Goal: Task Accomplishment & Management: Use online tool/utility

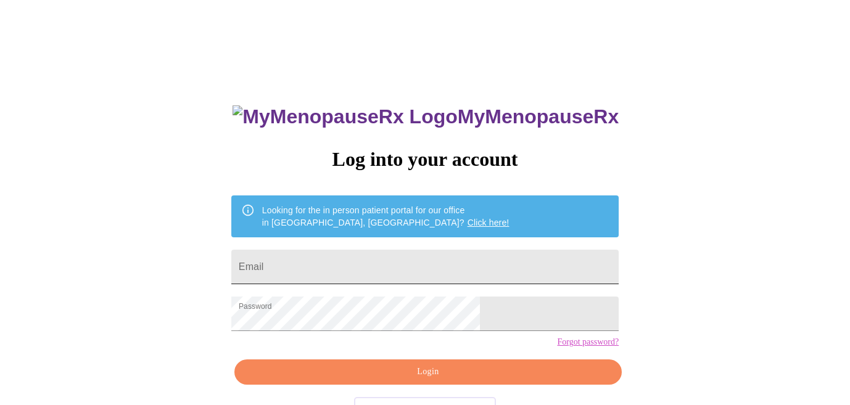
click at [399, 266] on input "Email" at bounding box center [425, 267] width 388 height 35
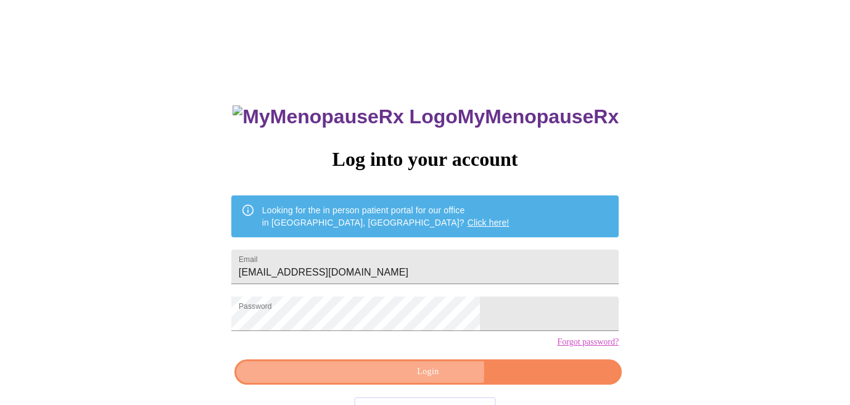
click at [420, 380] on span "Login" at bounding box center [428, 372] width 359 height 15
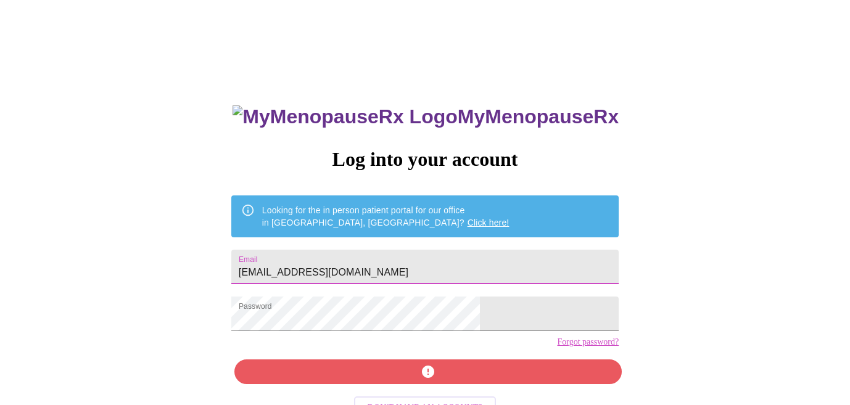
click at [379, 268] on input "[EMAIL_ADDRESS][DOMAIN_NAME]" at bounding box center [425, 267] width 388 height 35
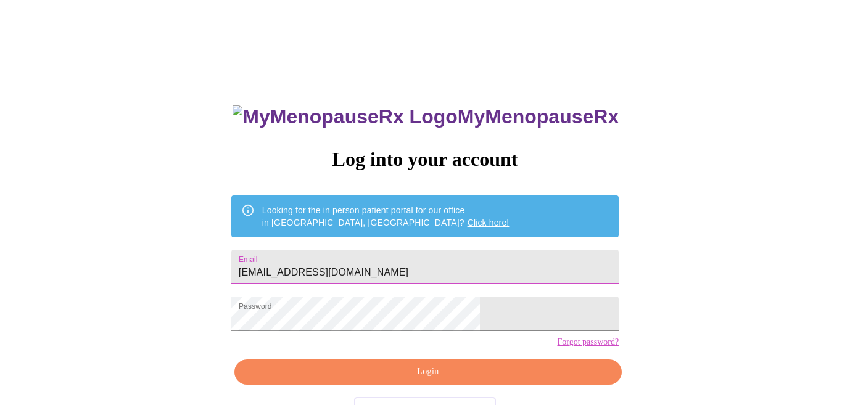
type input "[EMAIL_ADDRESS][DOMAIN_NAME]"
click at [392, 380] on span "Login" at bounding box center [428, 372] width 359 height 15
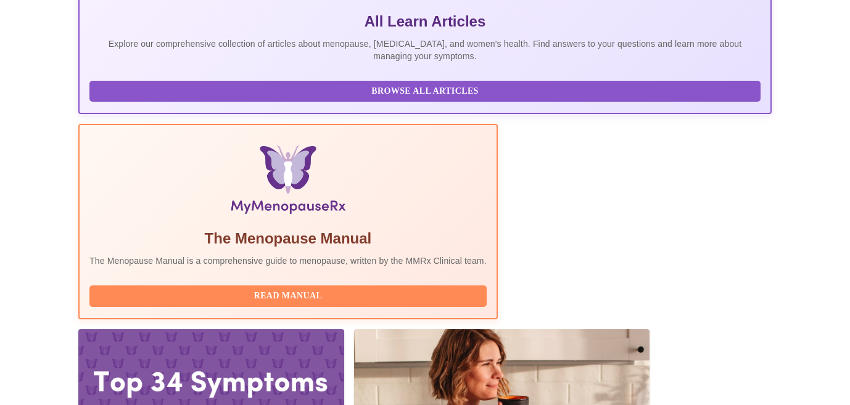
scroll to position [298, 0]
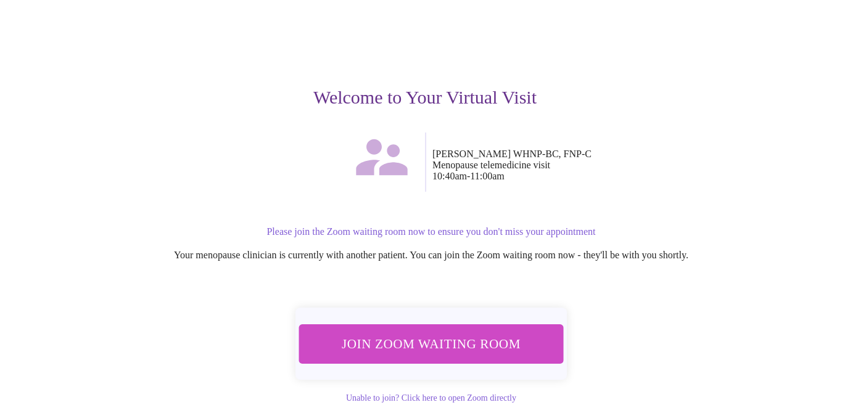
scroll to position [110, 0]
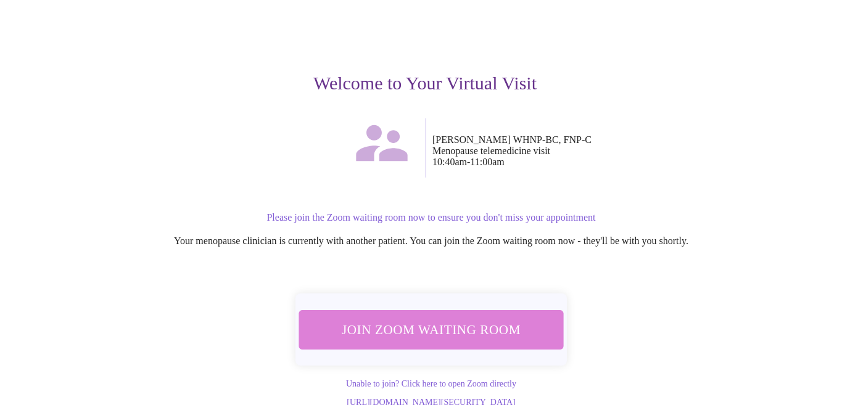
click at [502, 319] on button "Join Zoom Waiting Room" at bounding box center [431, 330] width 275 height 41
